Goal: Check status: Check status

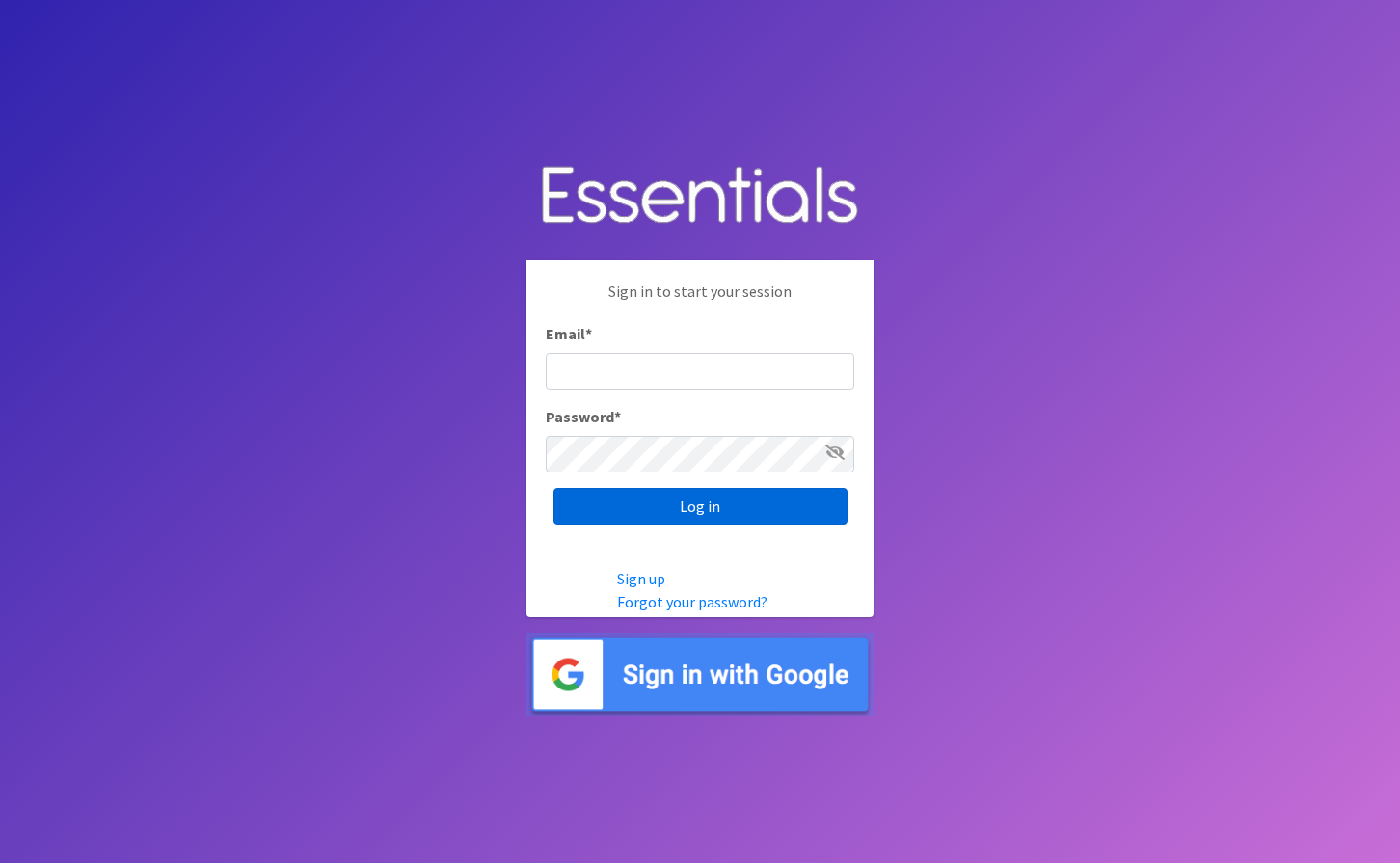
type input "meagan@milwaukeediapermission.org"
click at [651, 516] on input "Log in" at bounding box center [700, 506] width 294 height 36
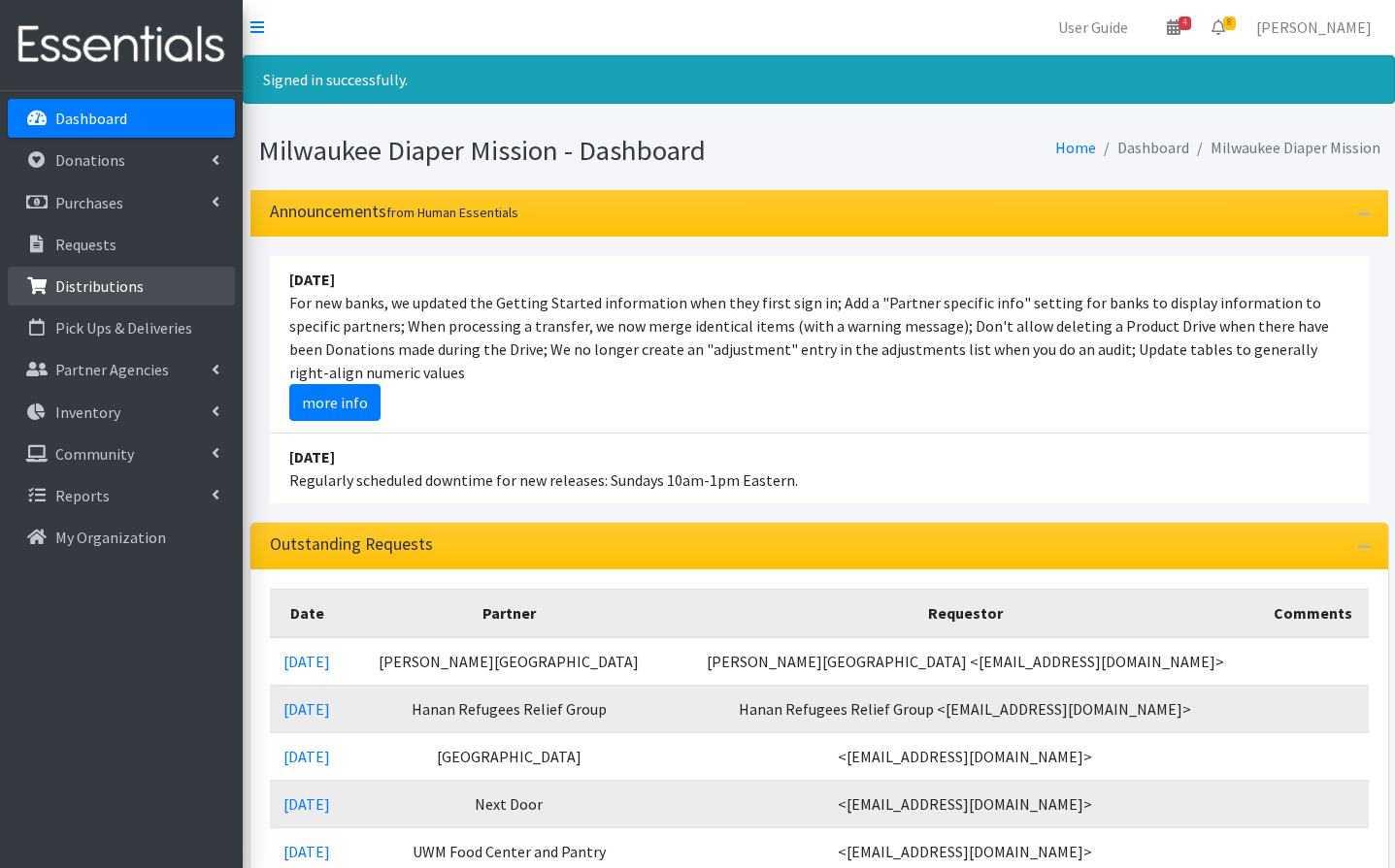
click at [108, 278] on p "Distributions" at bounding box center [99, 286] width 89 height 20
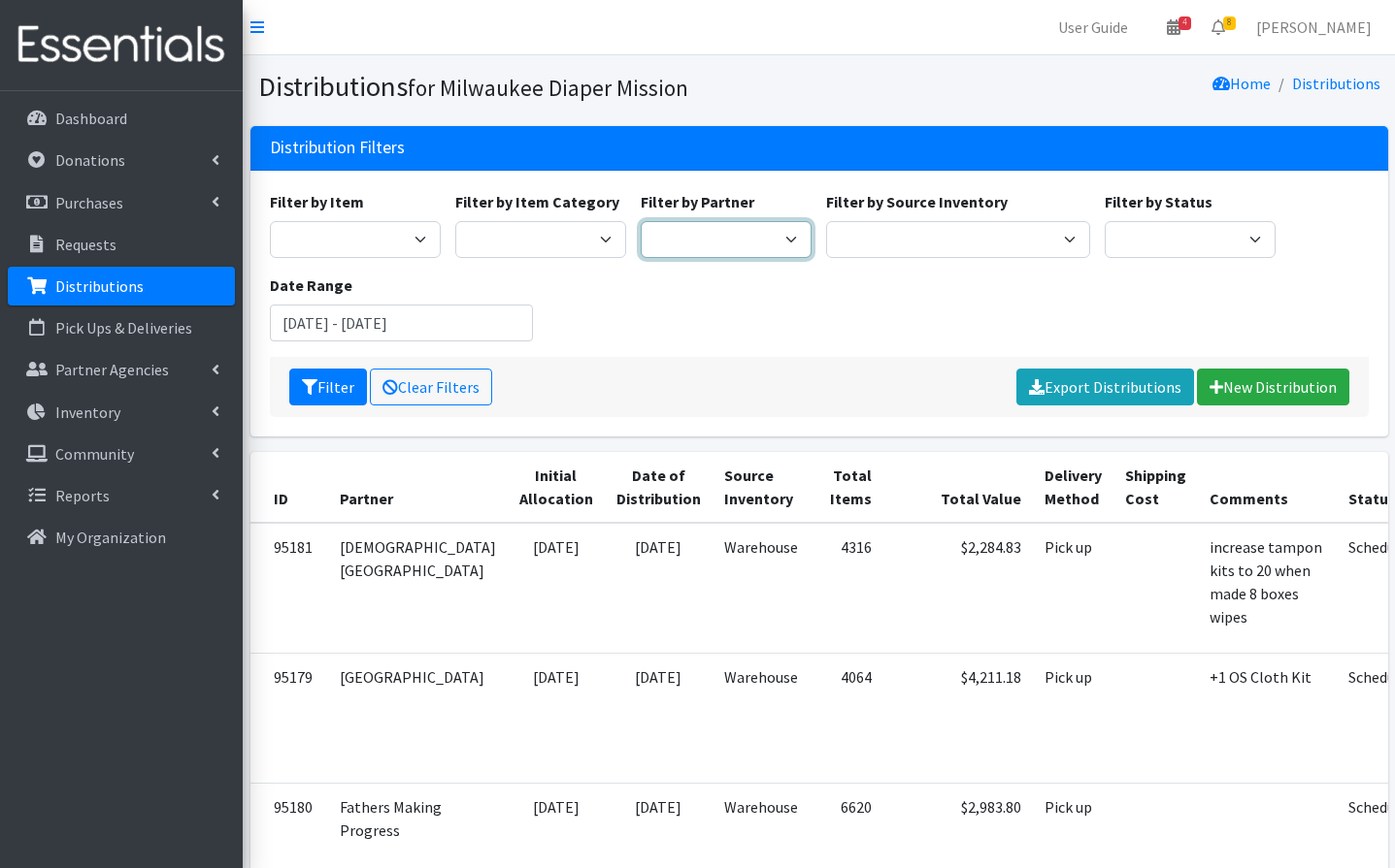
click at [763, 241] on select "Bay View Community Center BOMB Doulas Camp Reunite Cathedral Center, Inc Cross …" at bounding box center [727, 239] width 171 height 36
select select "1335"
click at [641, 221] on select "Bay View Community Center BOMB Doulas Camp Reunite Cathedral Center, Inc Cross …" at bounding box center [727, 239] width 171 height 36
click at [386, 325] on input "June 19, 2025 - September 19, 2025" at bounding box center [402, 323] width 264 height 36
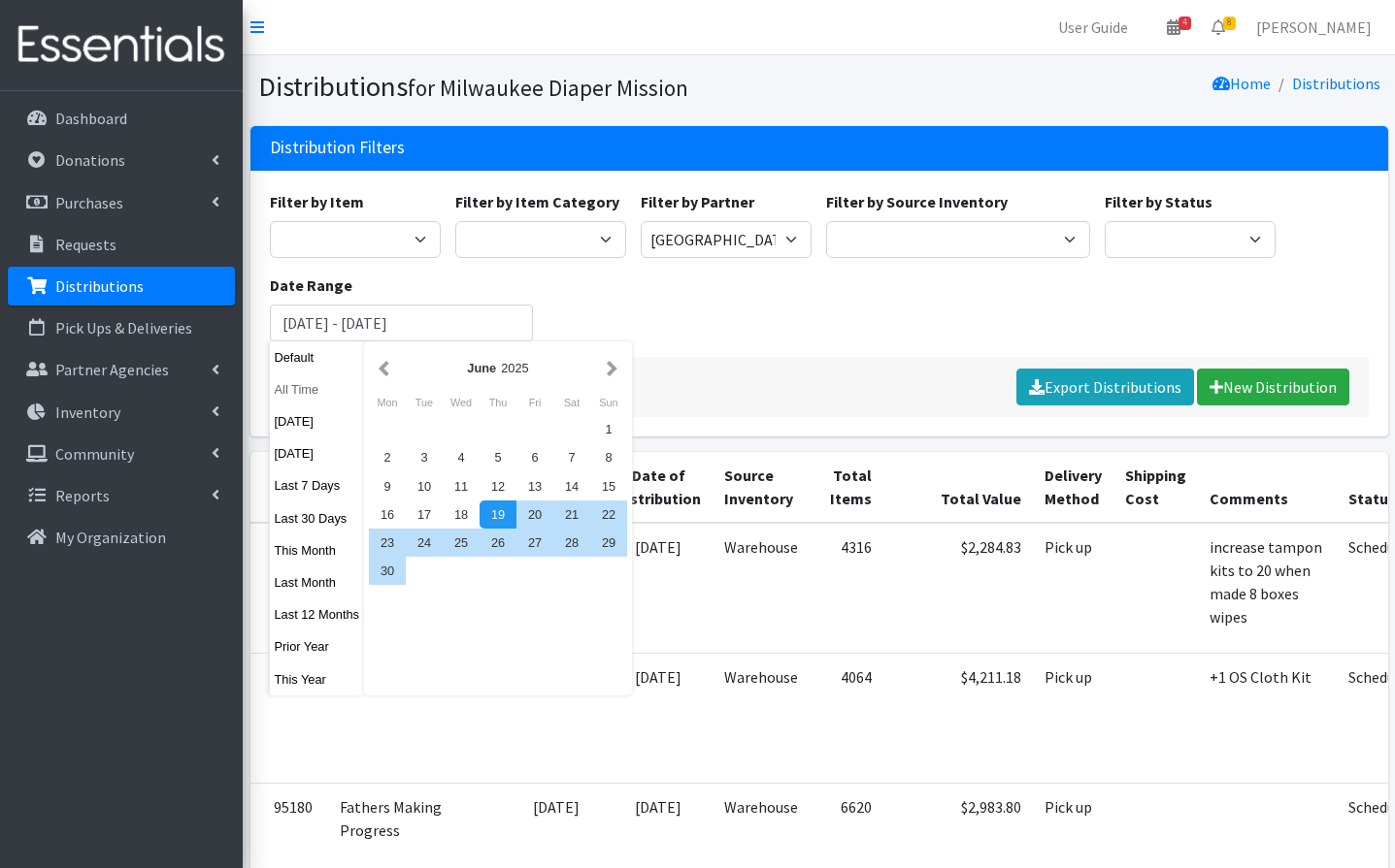
click at [289, 379] on button "All Time" at bounding box center [317, 390] width 95 height 29
type input "August 19, 1925 - August 19, 2026"
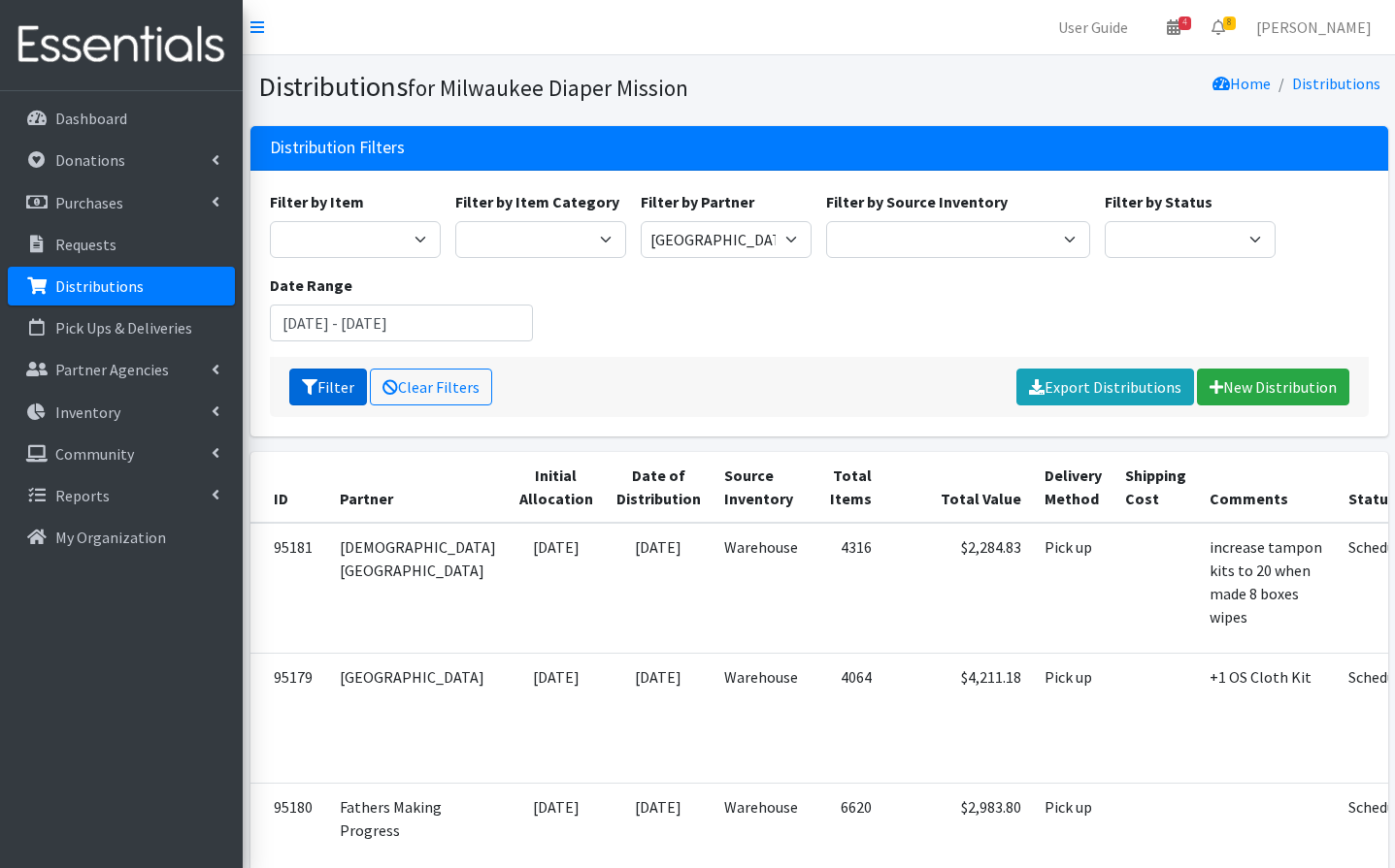
click at [294, 382] on button "Filter" at bounding box center [328, 387] width 78 height 36
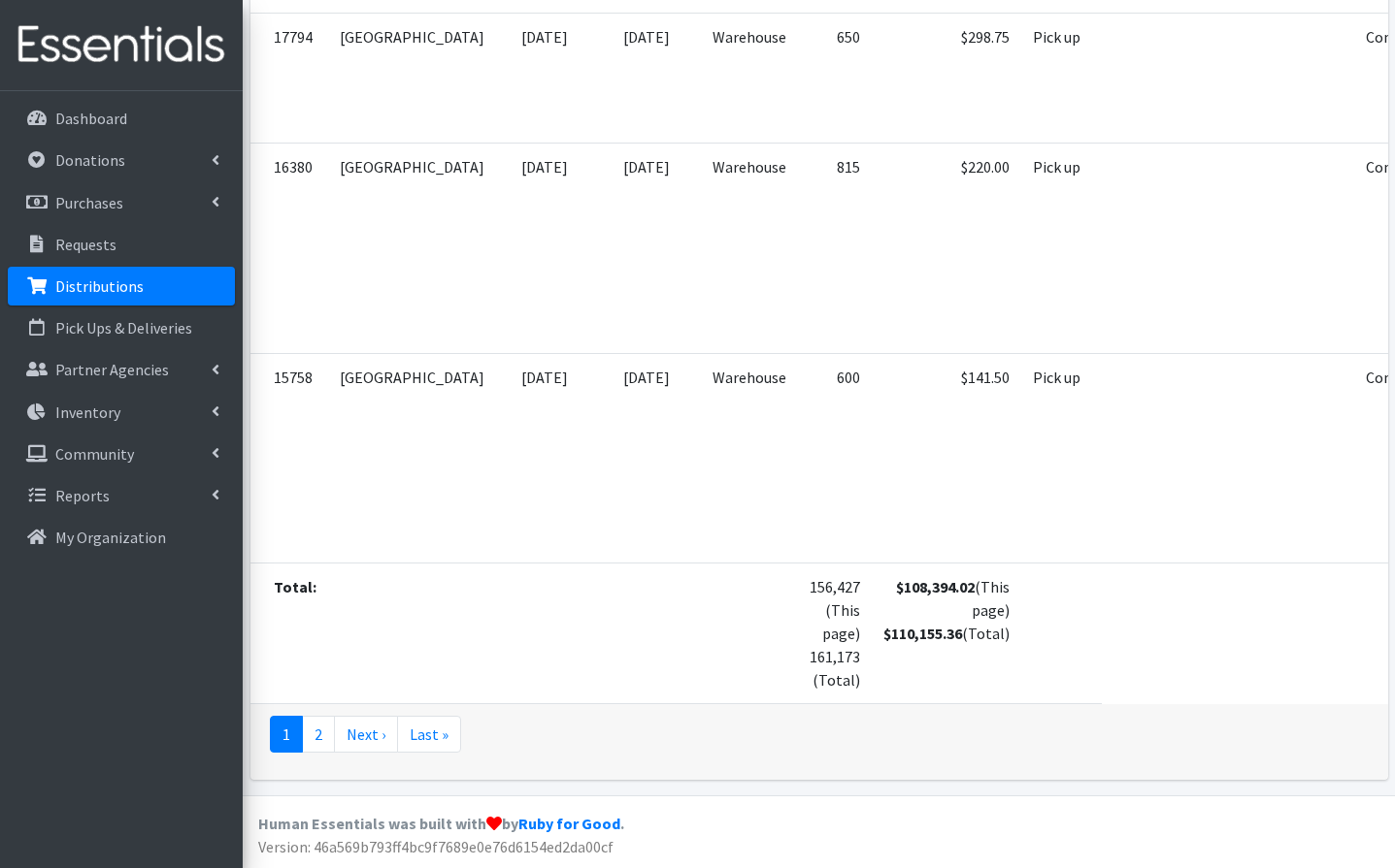
scroll to position [10450, 0]
click at [419, 731] on link "Last »" at bounding box center [428, 734] width 64 height 36
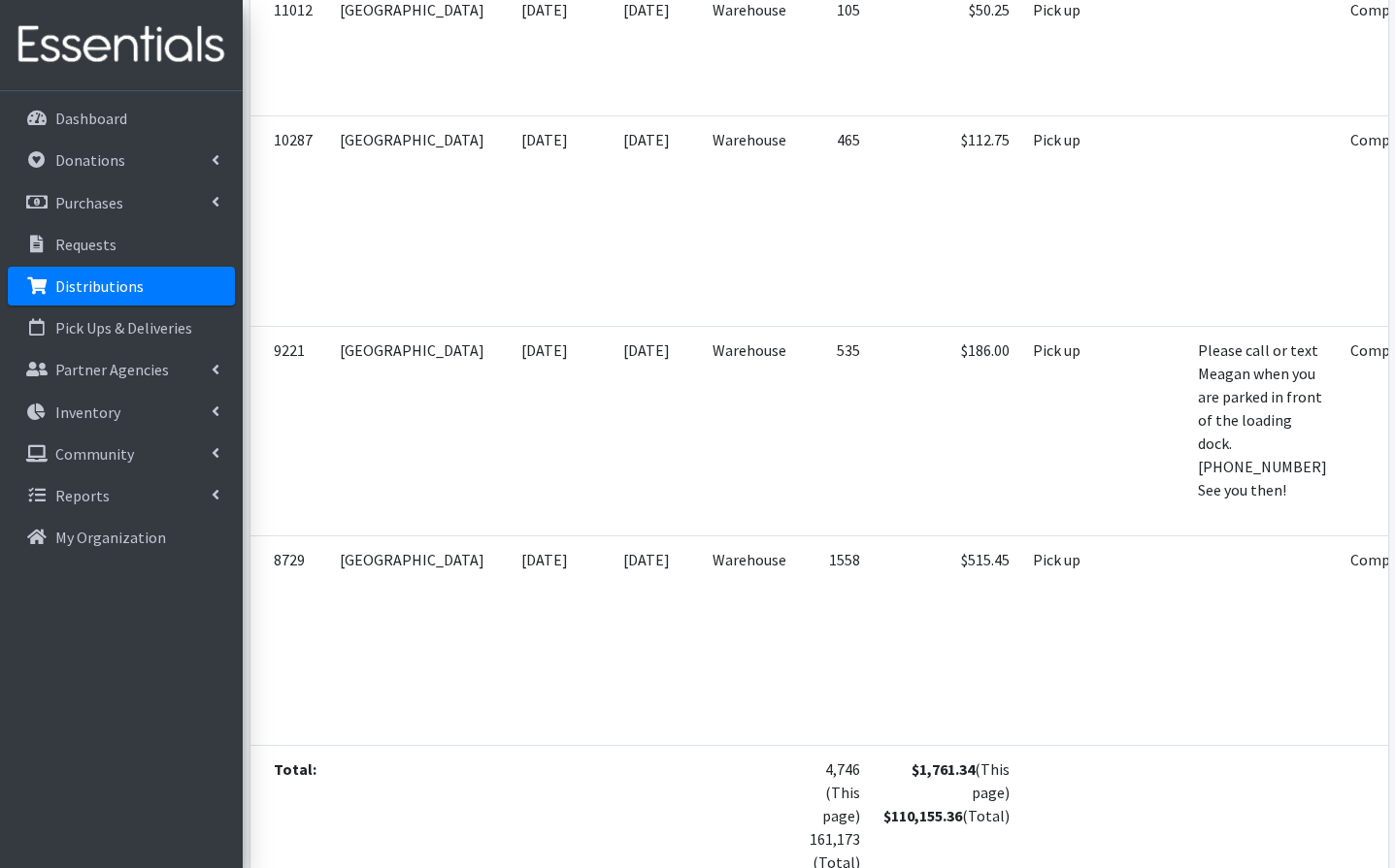
scroll to position [1288, 0]
